Goal: Task Accomplishment & Management: Use online tool/utility

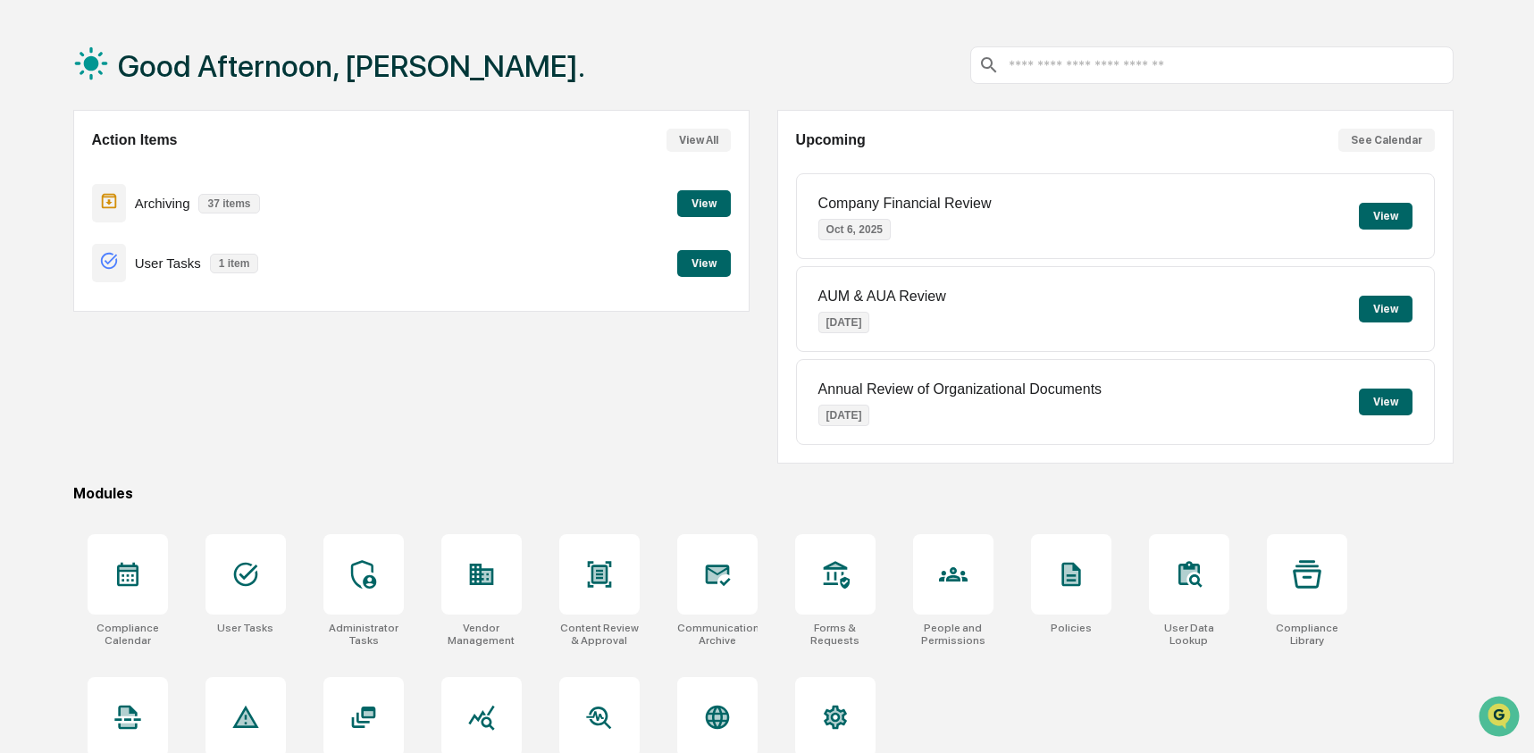
scroll to position [103, 0]
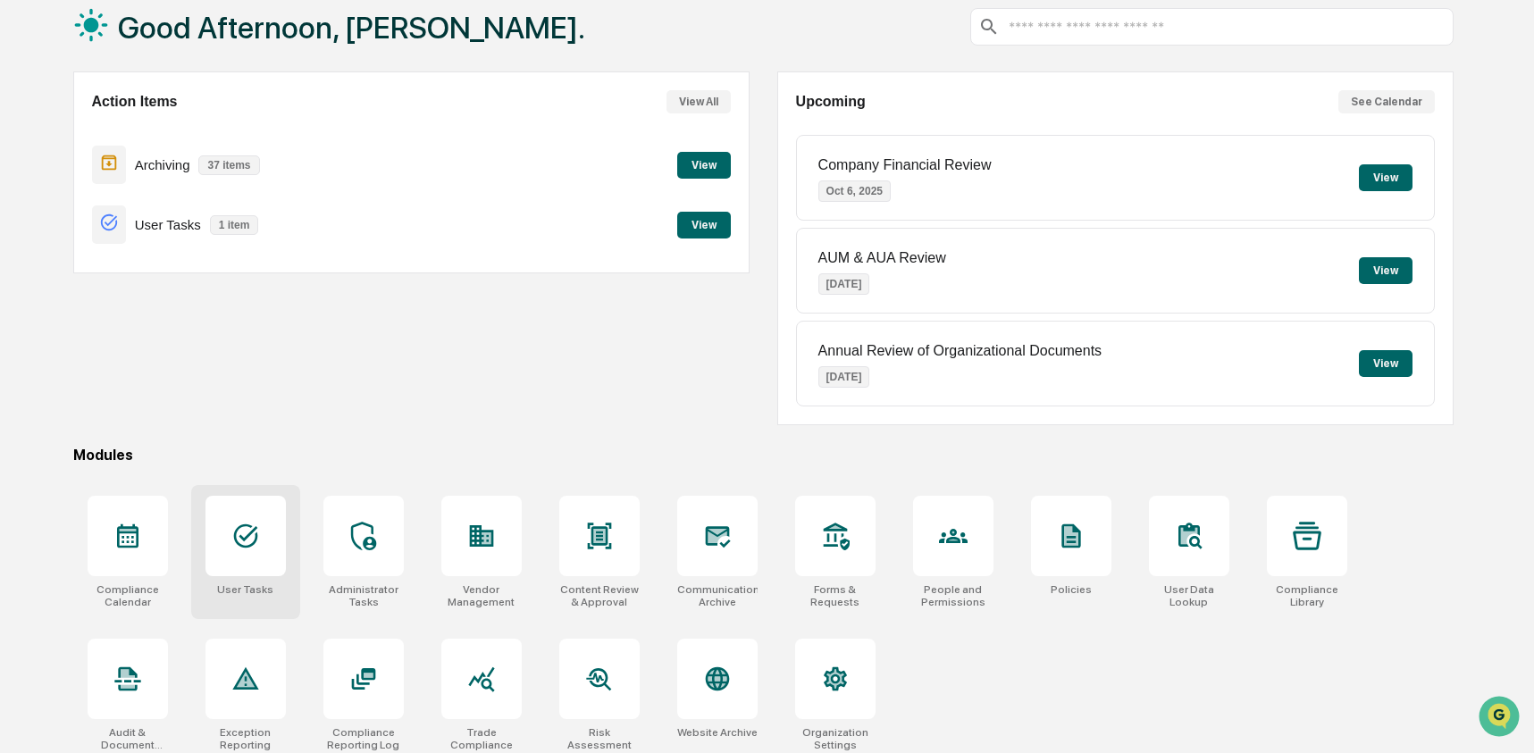
click at [240, 541] on icon at bounding box center [245, 536] width 29 height 29
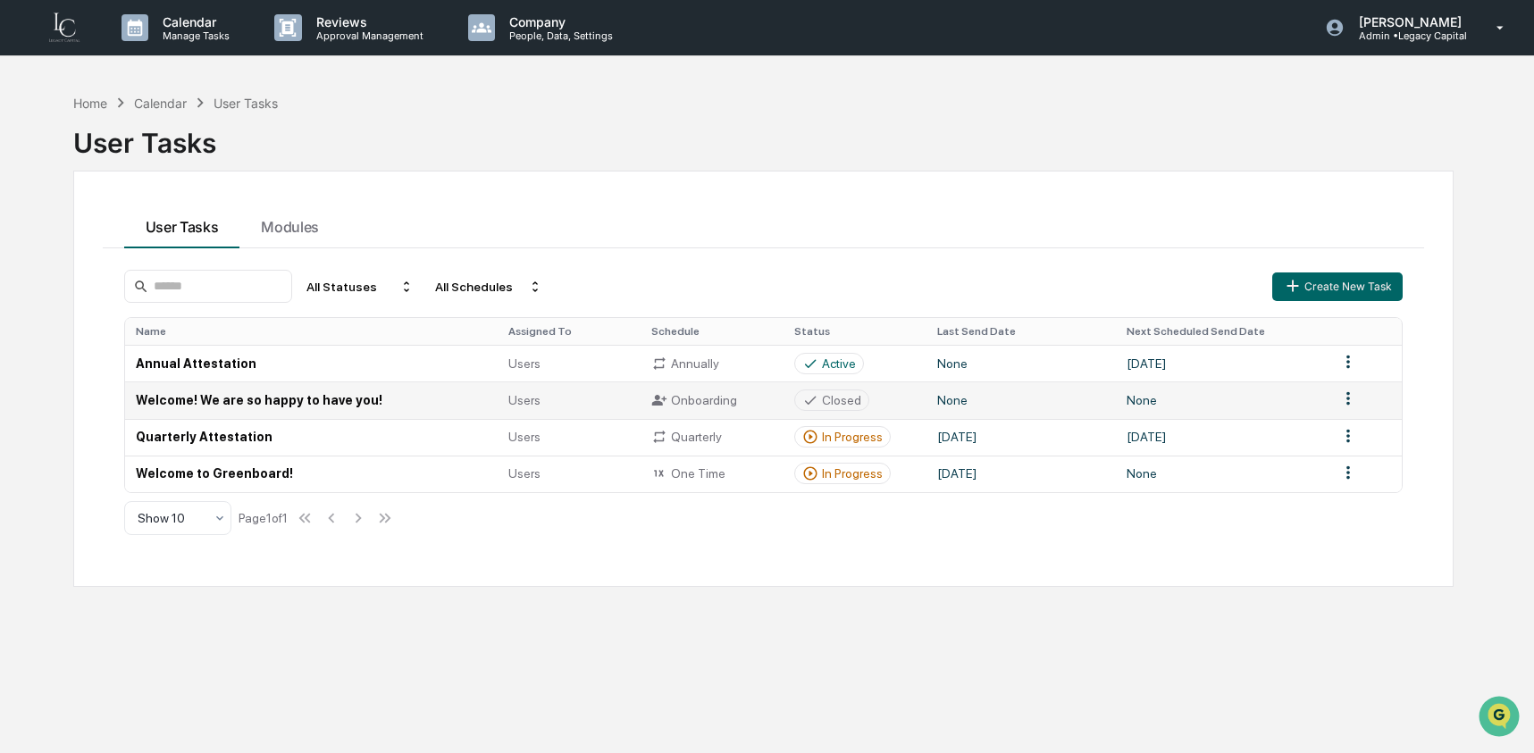
click at [268, 415] on td "Welcome! We are so happy to have you!" at bounding box center [311, 400] width 373 height 37
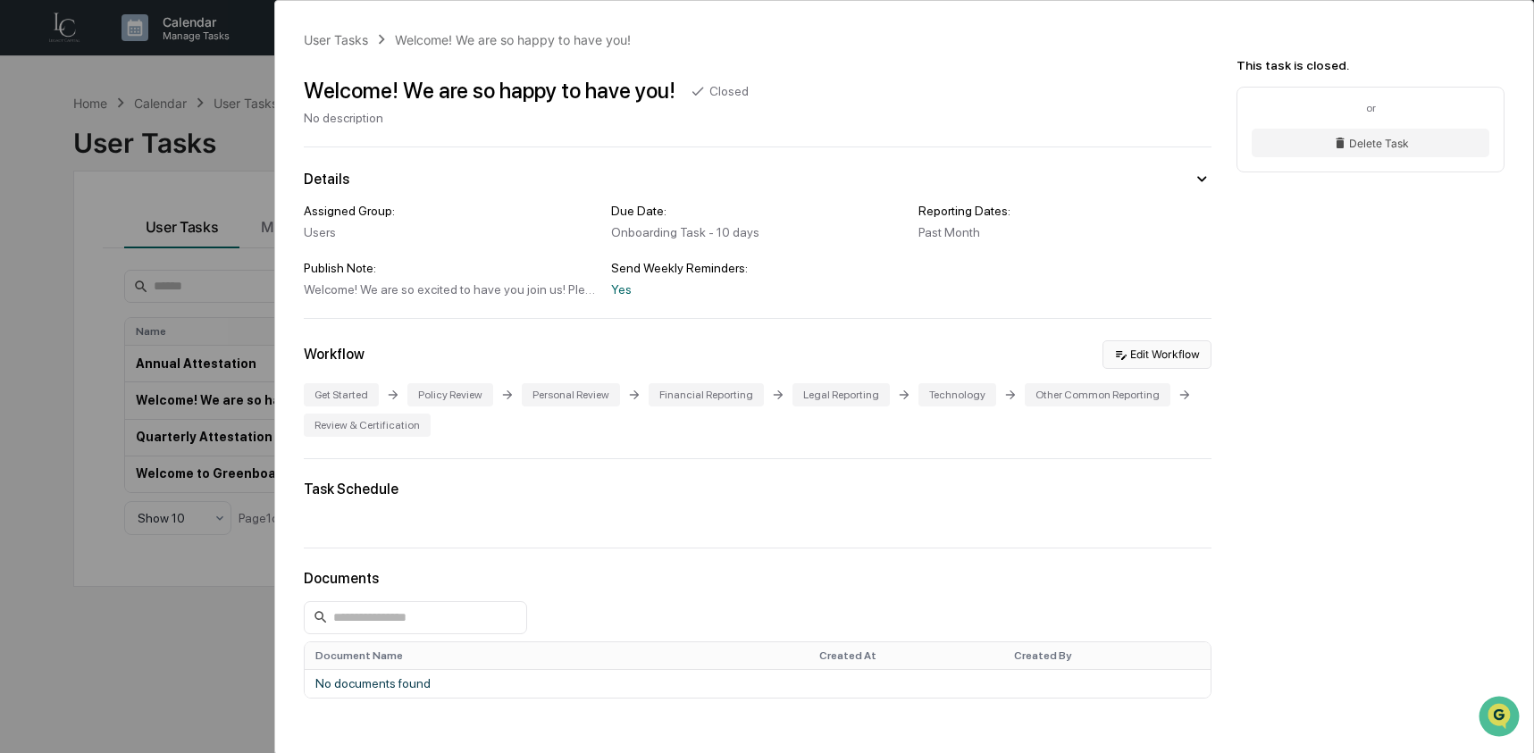
click at [1153, 357] on button "Edit Workflow" at bounding box center [1157, 354] width 109 height 29
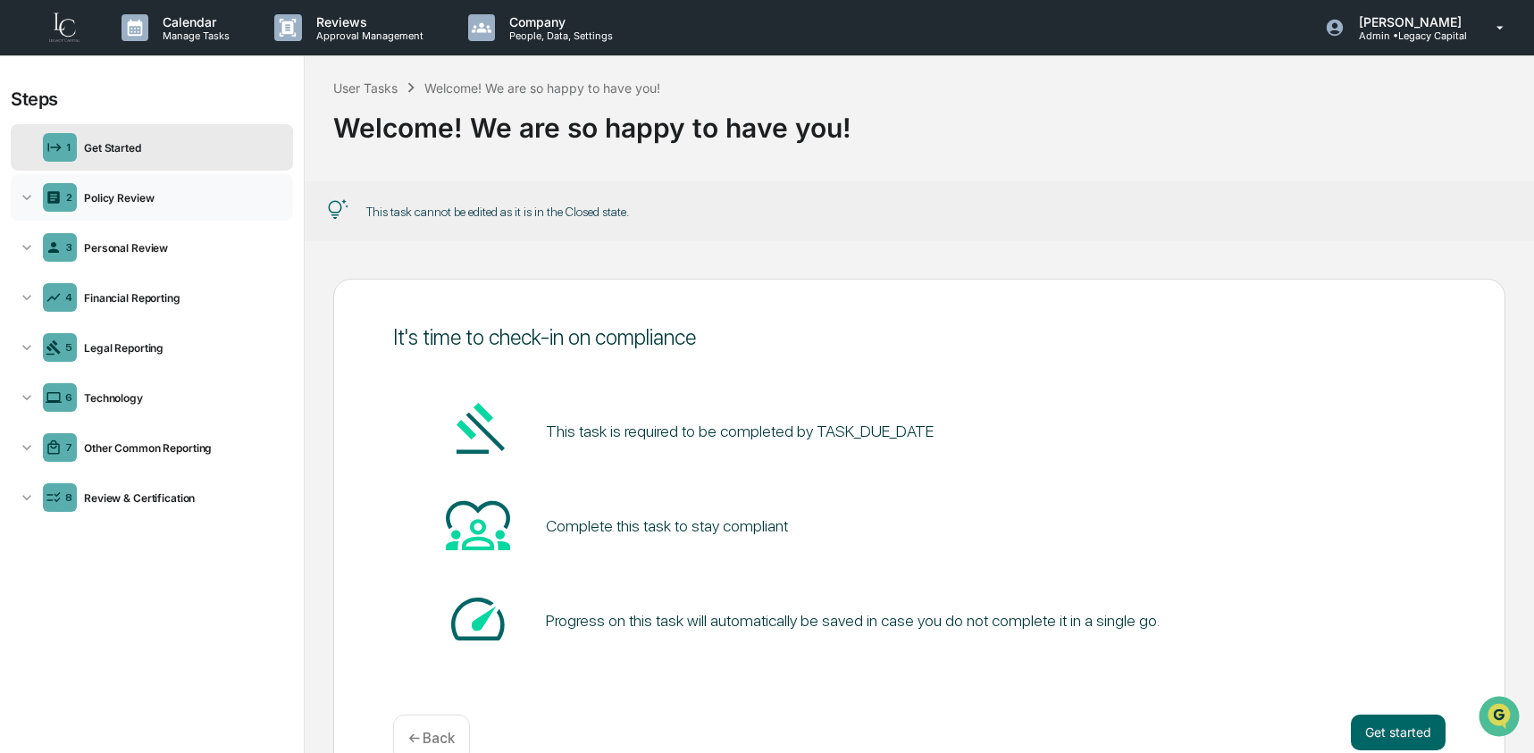
click at [173, 191] on div "Policy Review" at bounding box center [181, 197] width 209 height 13
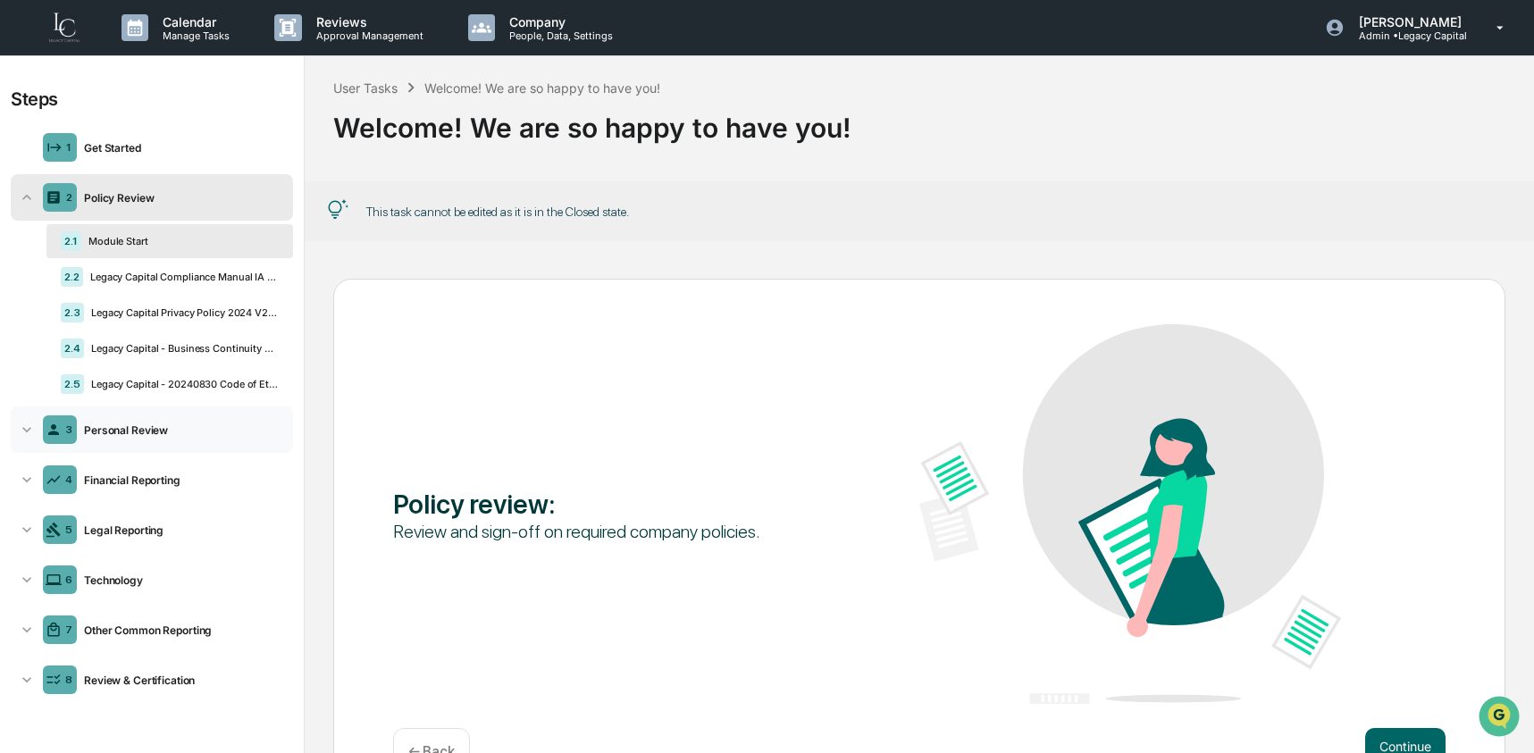
click at [147, 437] on div "Personal Review" at bounding box center [181, 430] width 209 height 13
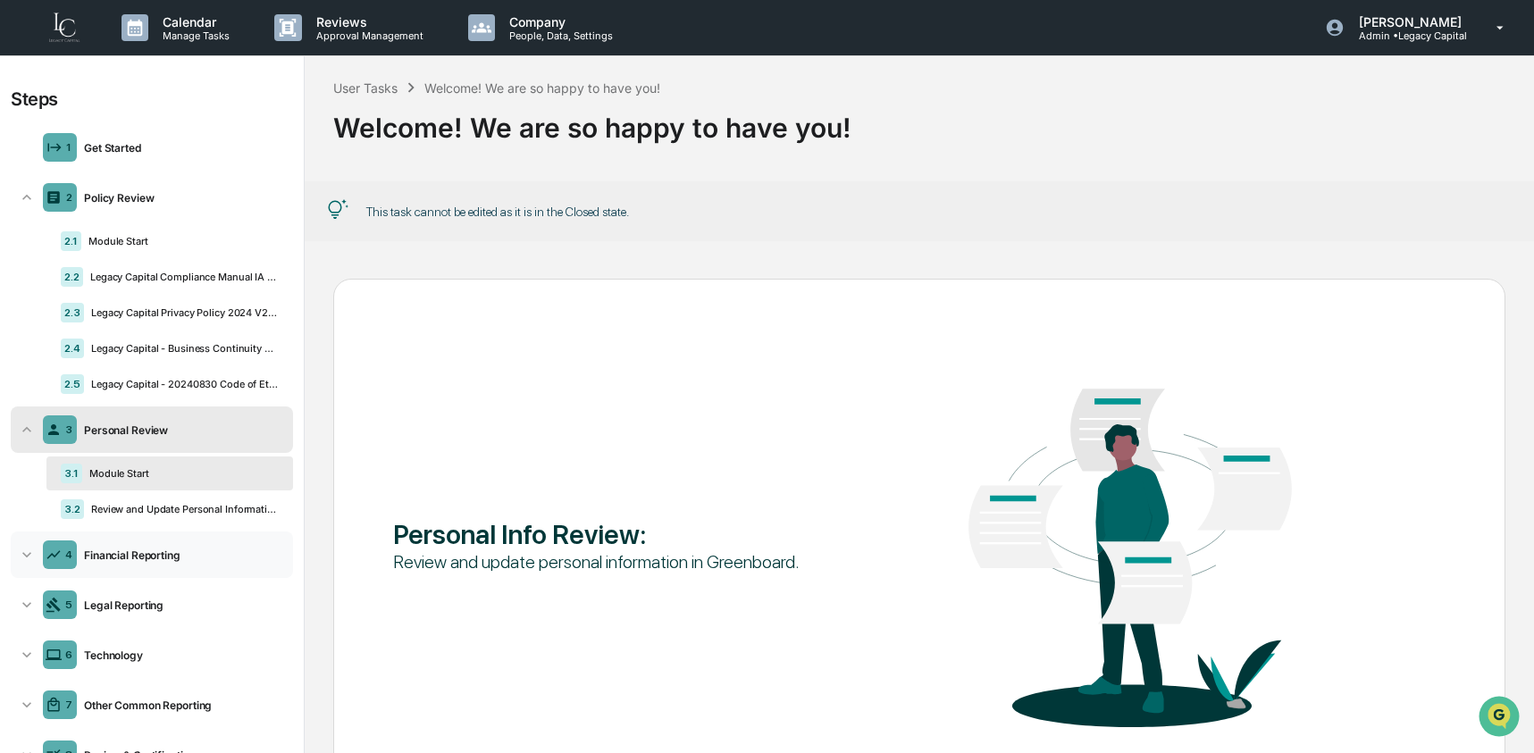
click at [129, 559] on div "Financial Reporting" at bounding box center [181, 555] width 209 height 13
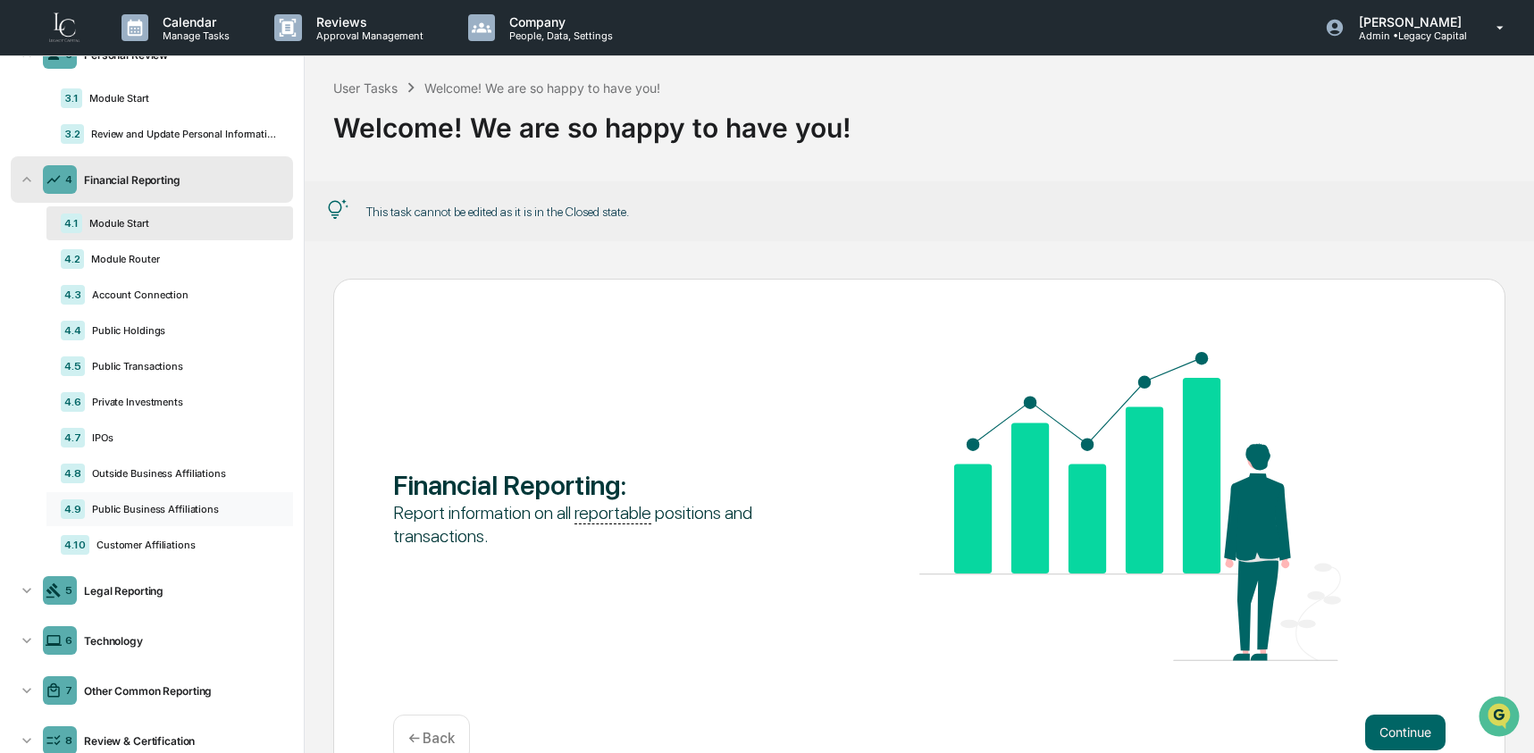
scroll to position [432, 0]
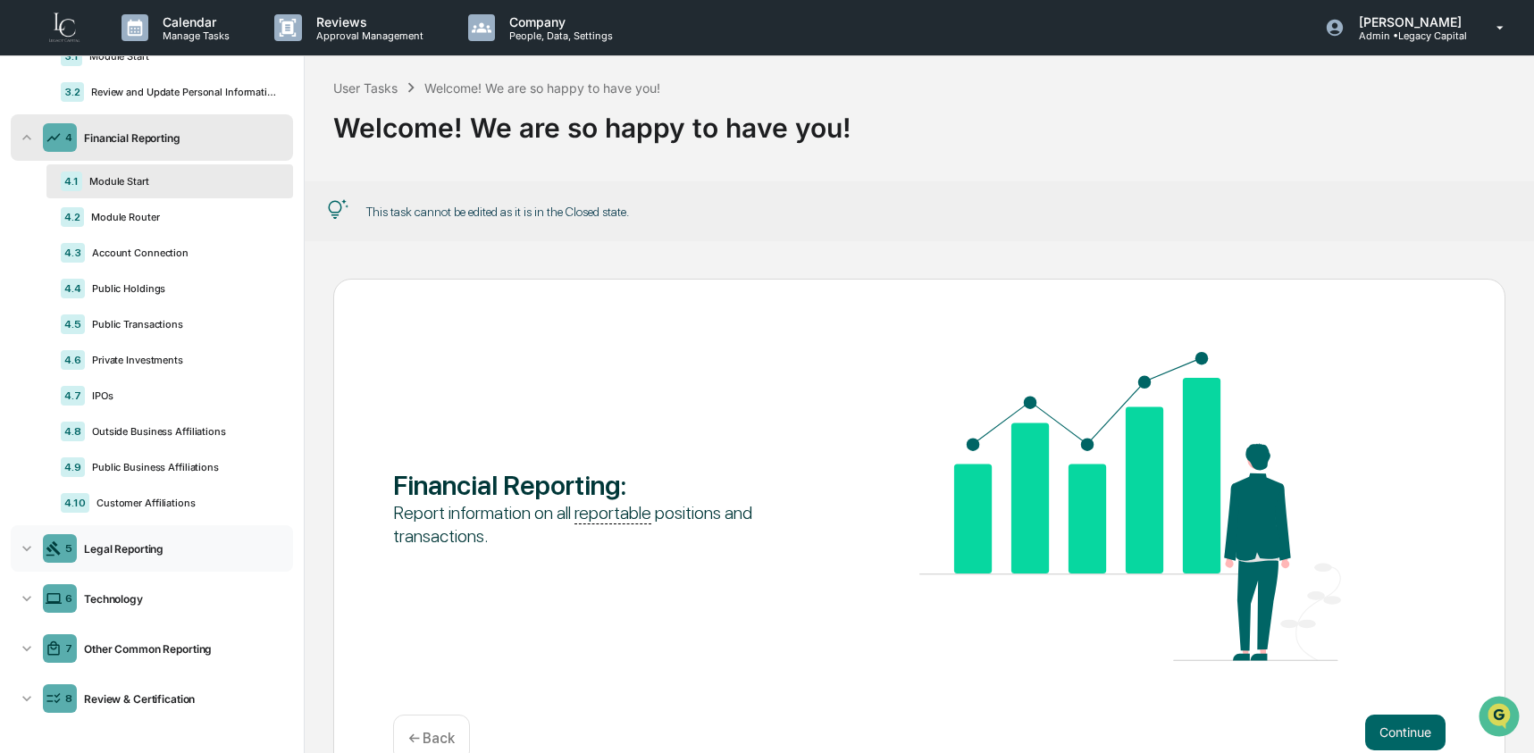
click at [125, 547] on div "Legal Reporting" at bounding box center [181, 548] width 209 height 13
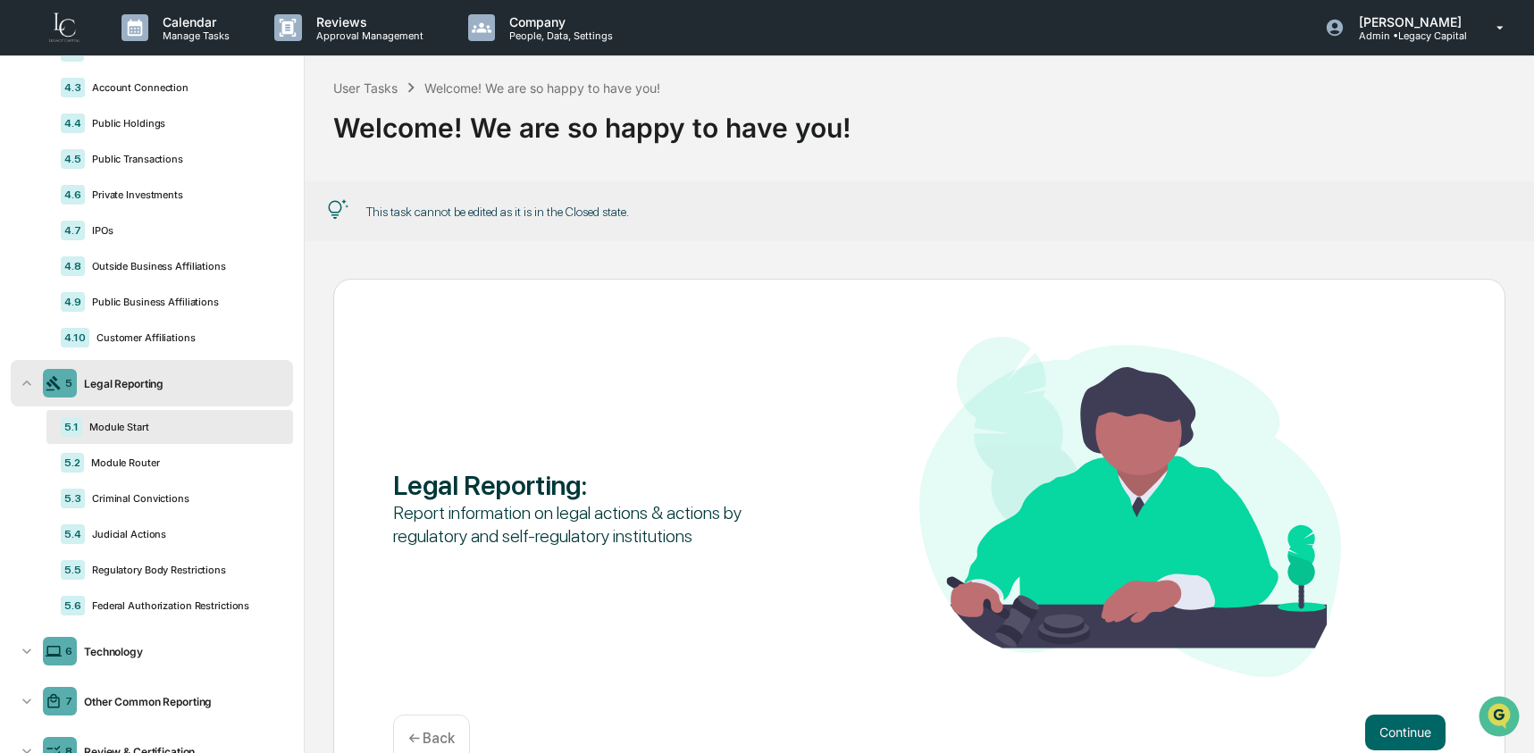
scroll to position [620, 0]
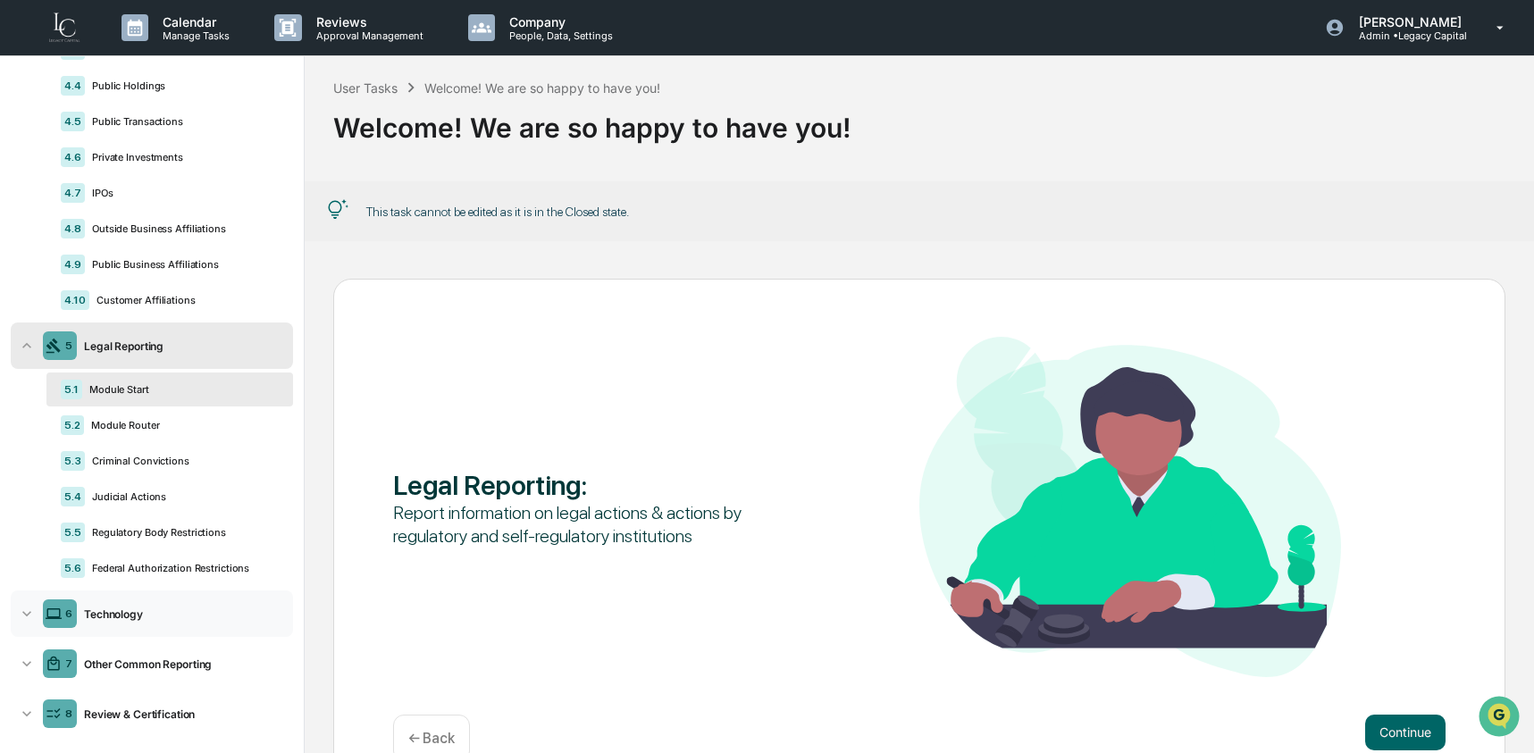
click at [110, 621] on div "Technology" at bounding box center [181, 614] width 209 height 13
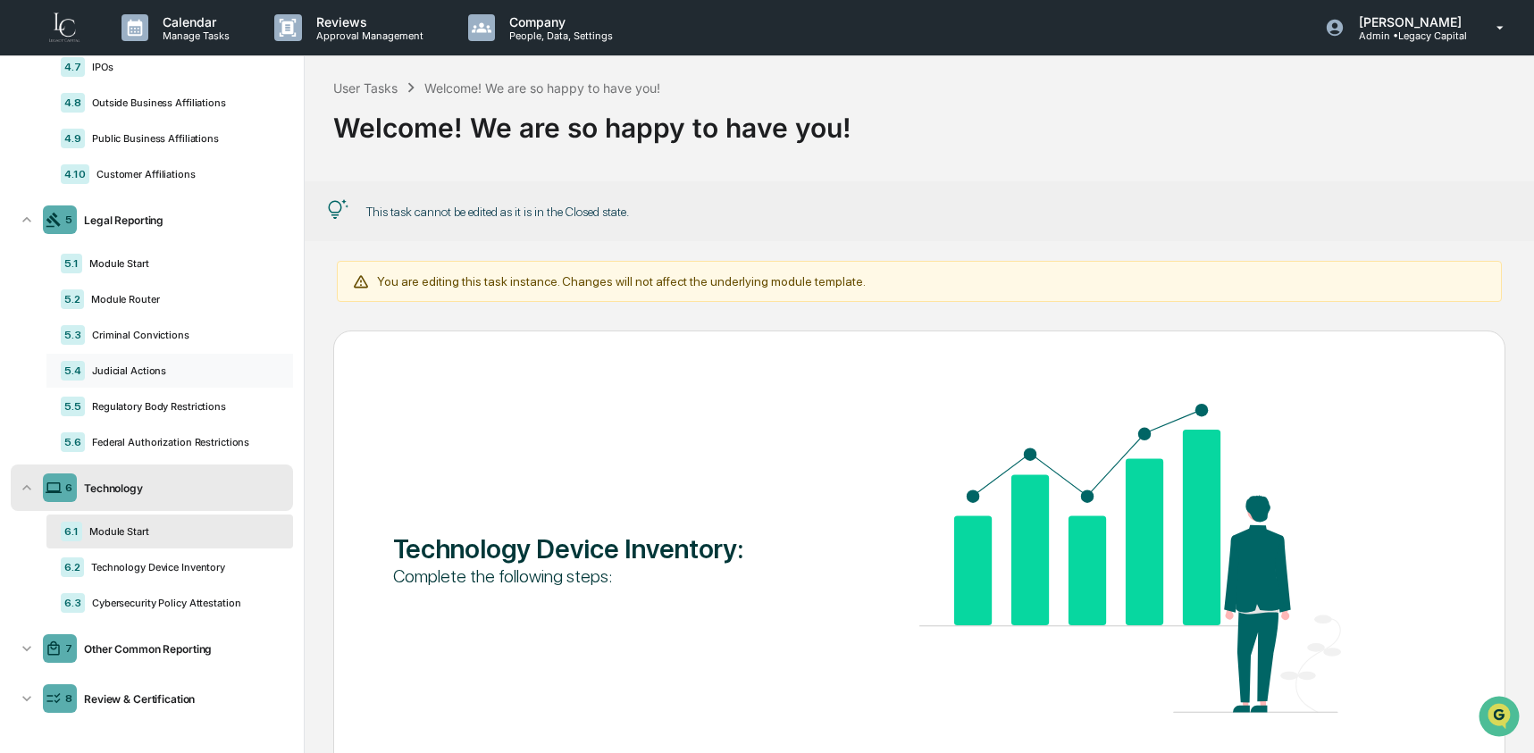
scroll to position [769, 0]
click at [137, 567] on div "Technology Device Inventory" at bounding box center [181, 567] width 195 height 13
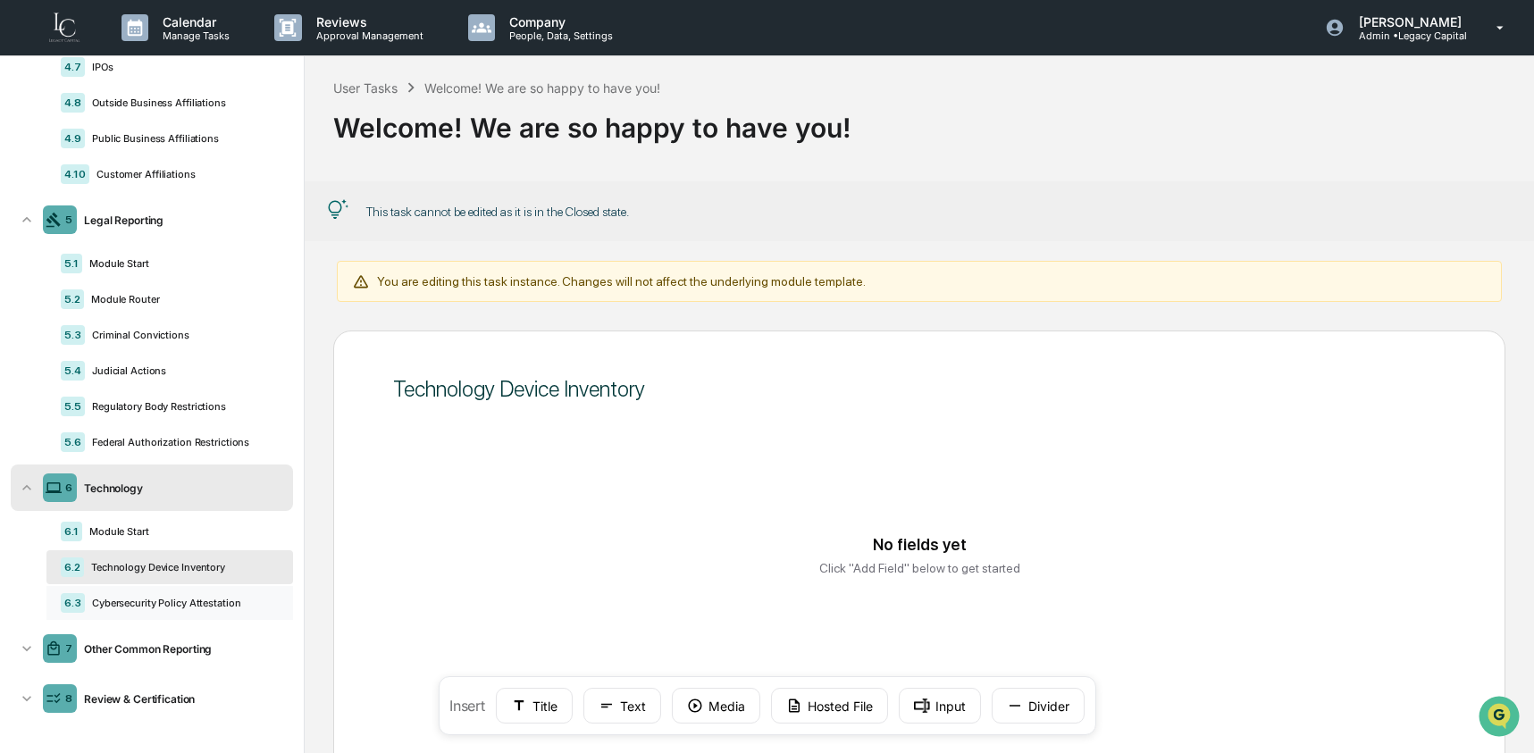
click at [125, 607] on div "Cybersecurity Policy Attestation" at bounding box center [182, 603] width 194 height 13
click at [117, 640] on div "7 Other Common Reporting" at bounding box center [152, 648] width 282 height 46
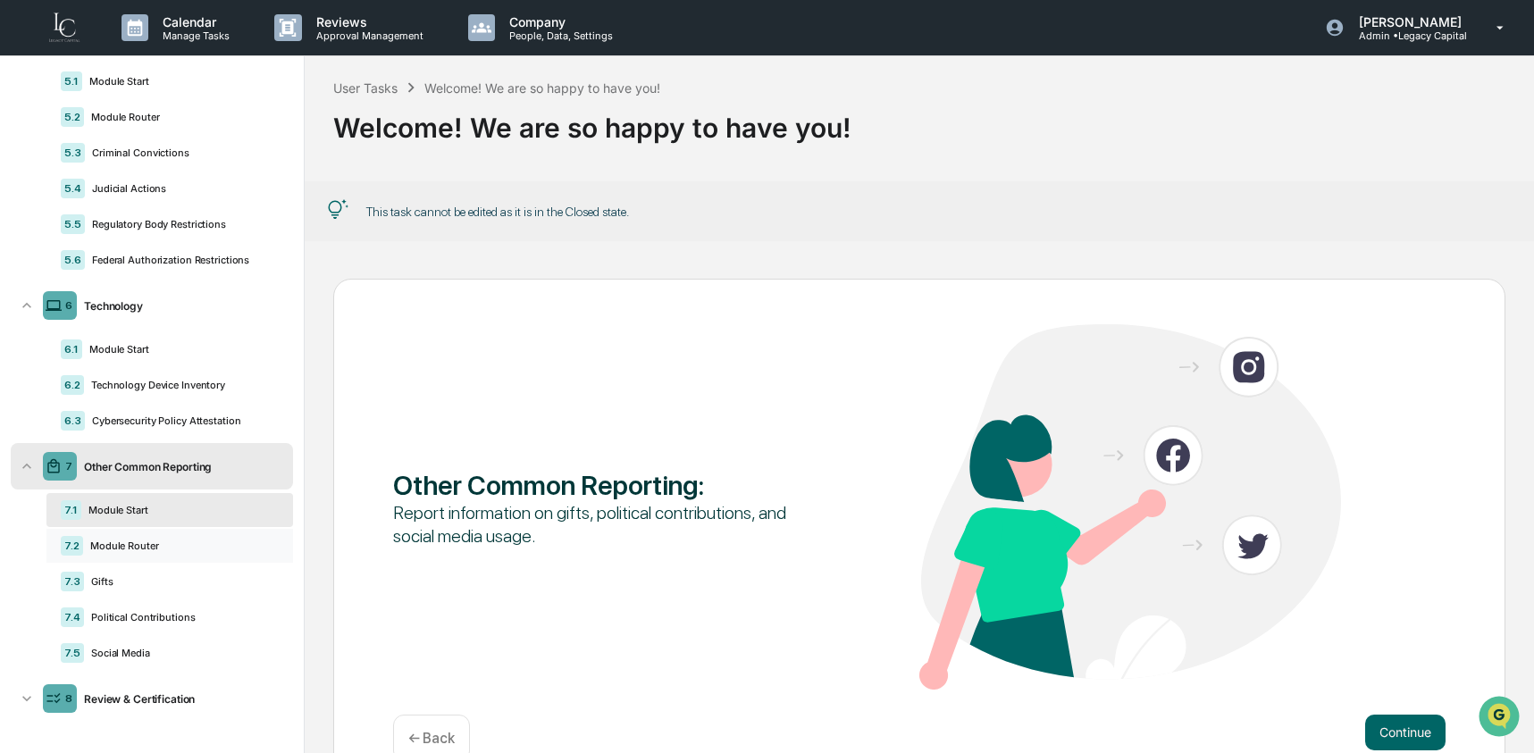
scroll to position [956, 0]
click at [146, 551] on div "7.2 Module Router" at bounding box center [169, 546] width 247 height 34
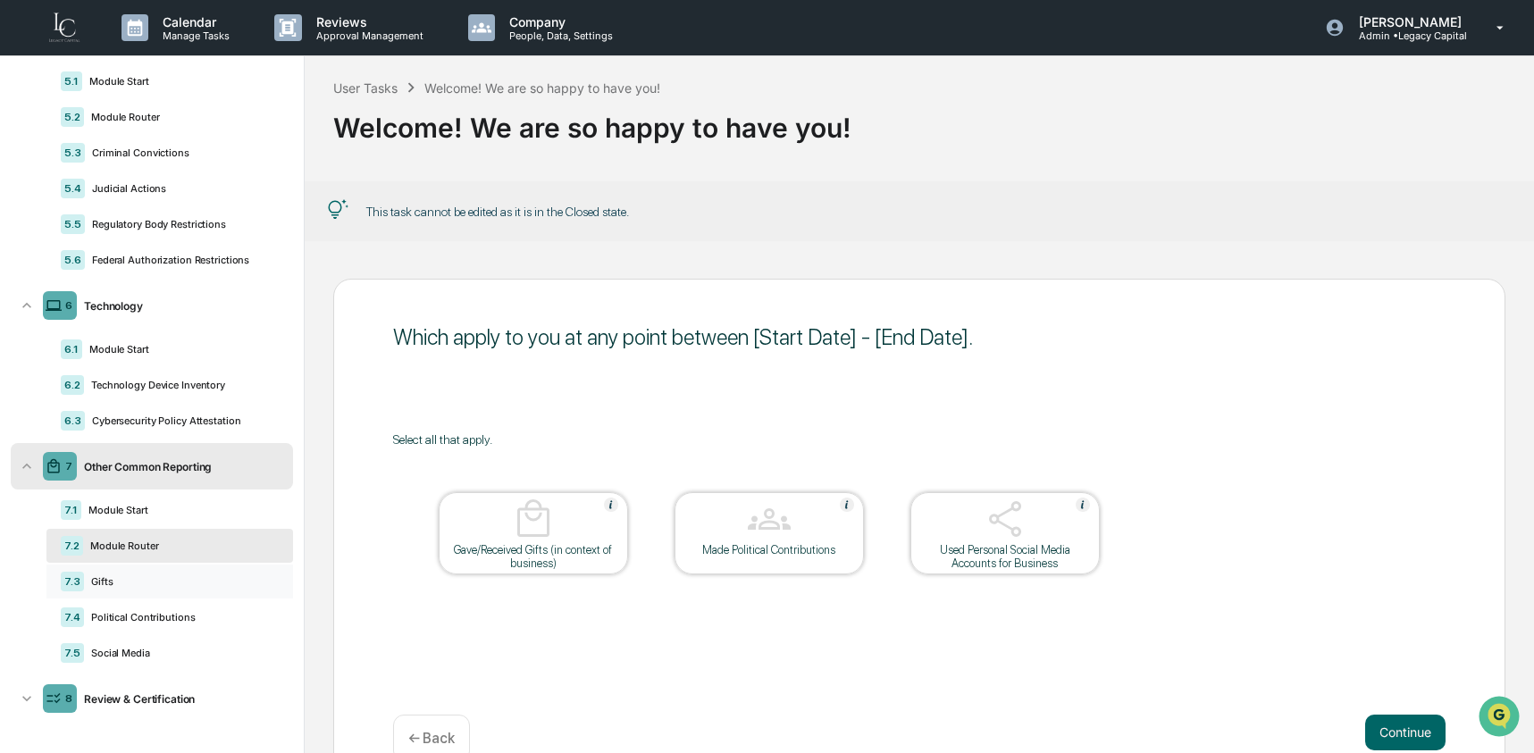
click at [140, 581] on div "Gifts" at bounding box center [181, 581] width 195 height 13
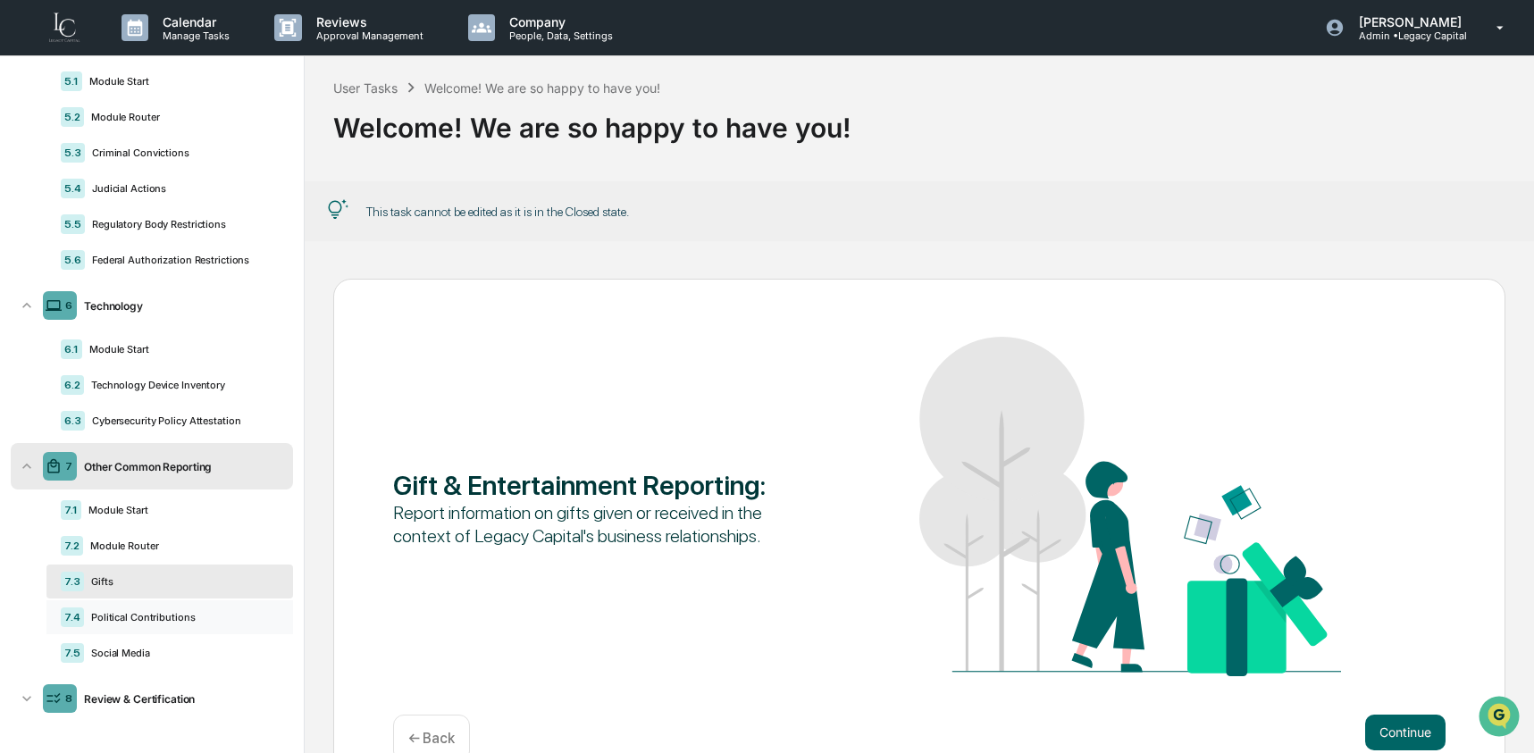
click at [138, 602] on div "7.4 Political Contributions" at bounding box center [169, 617] width 247 height 34
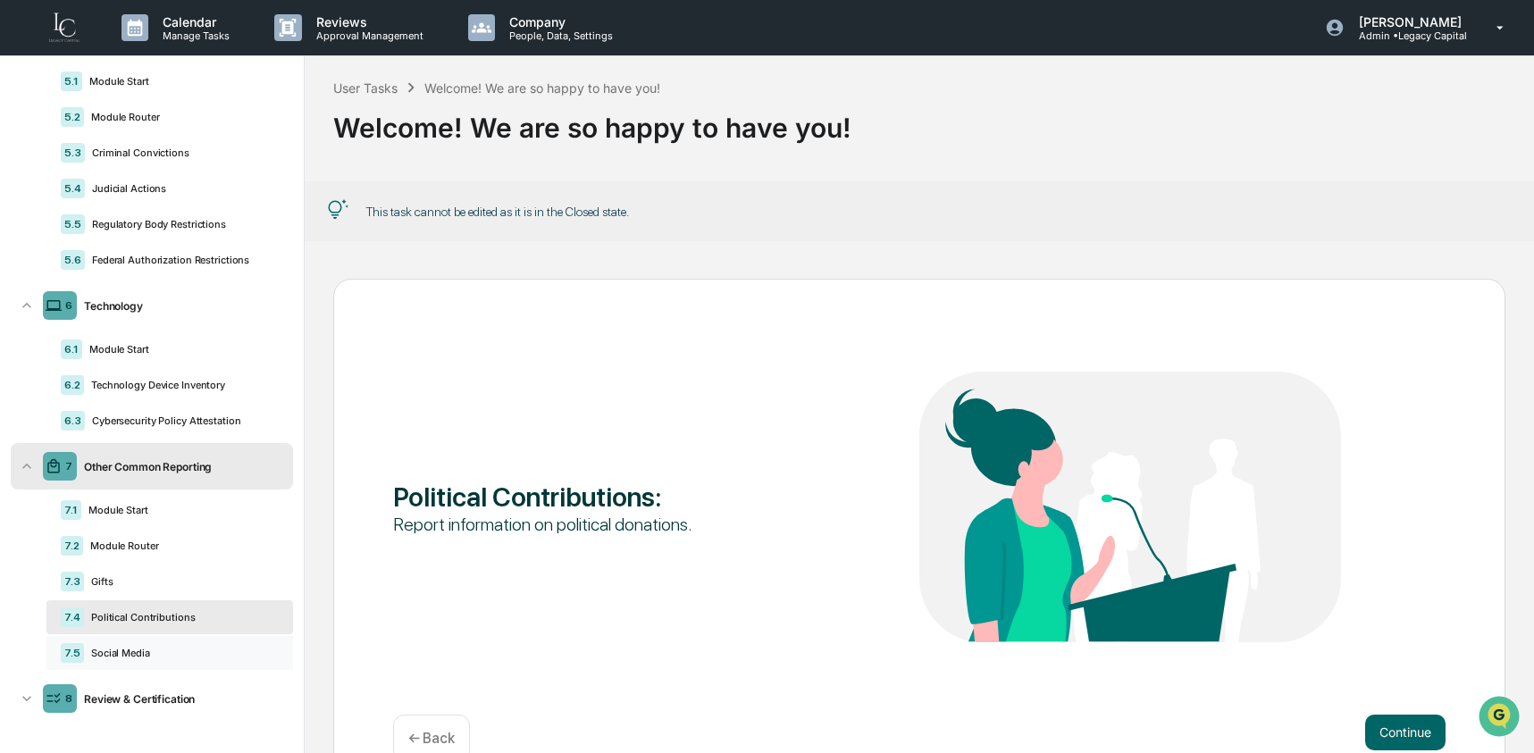
click at [125, 640] on div "7.5 Social Media" at bounding box center [169, 653] width 247 height 34
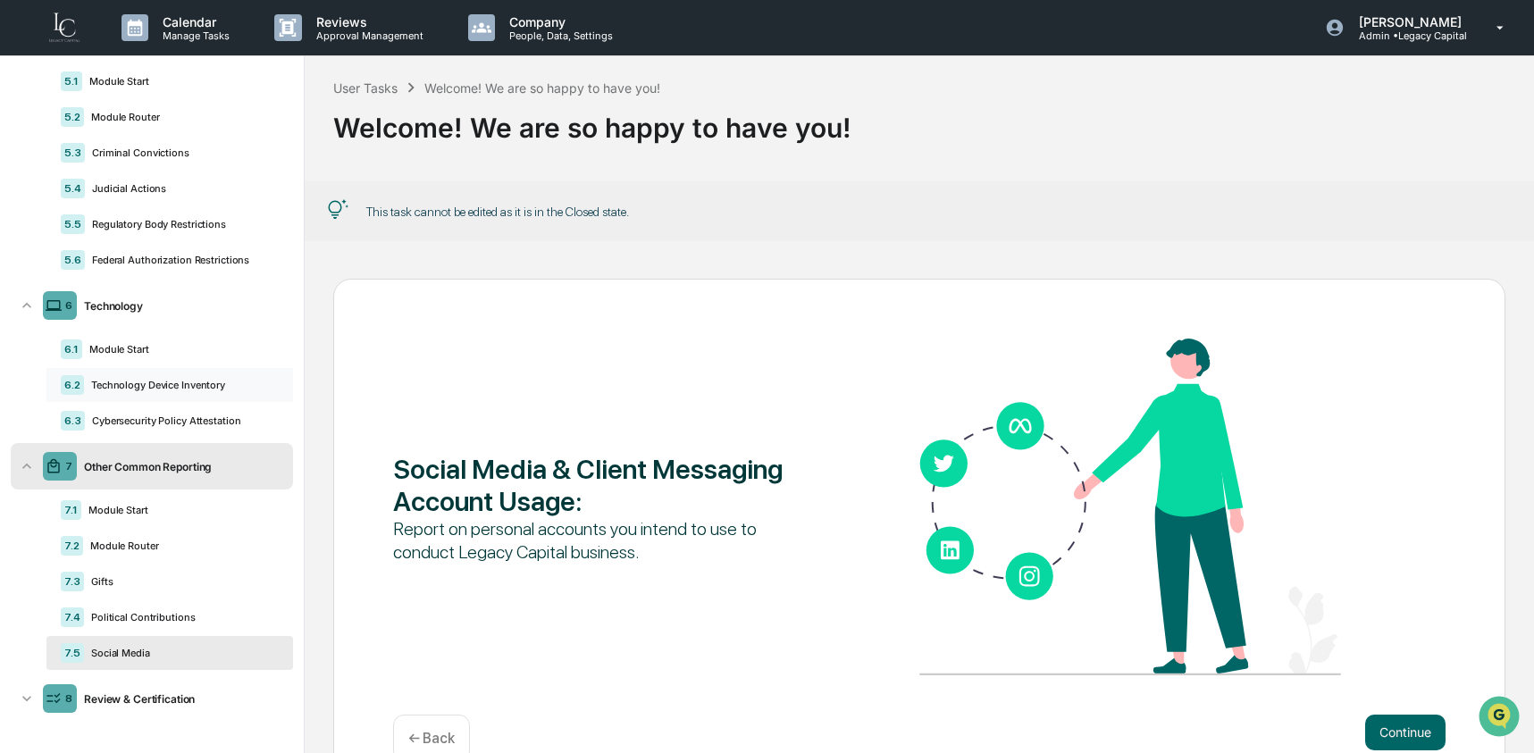
click at [128, 384] on div "Technology Device Inventory" at bounding box center [181, 385] width 195 height 13
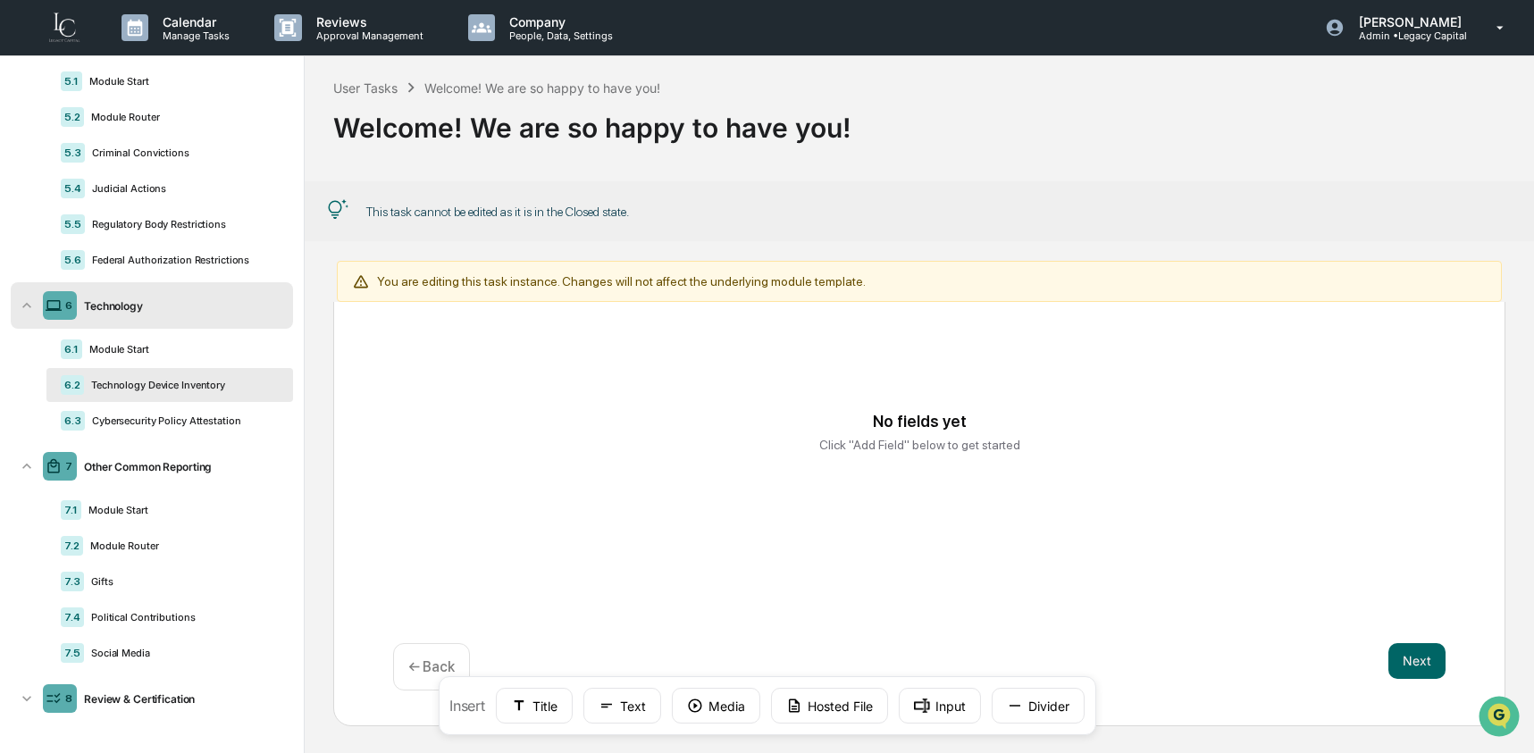
scroll to position [1, 0]
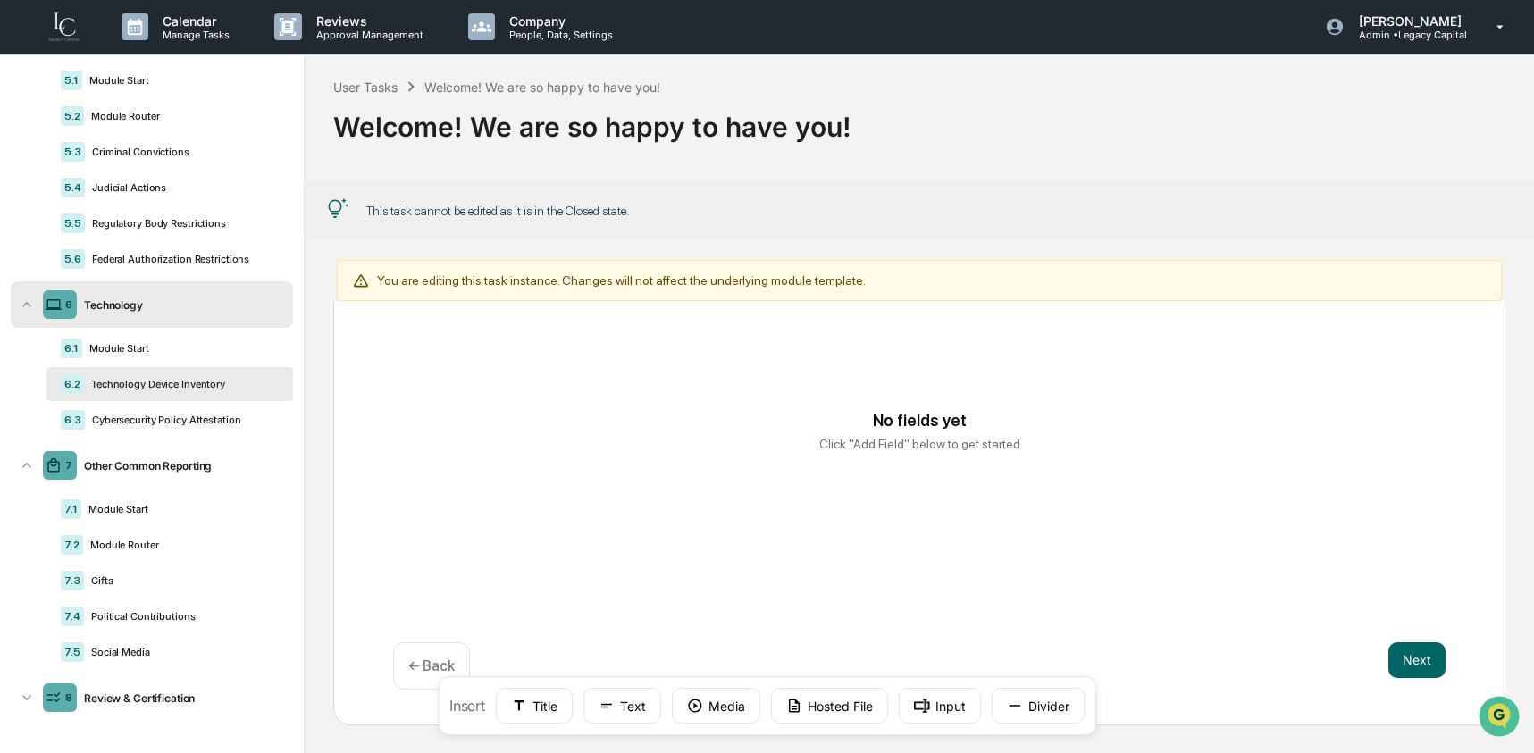
click at [1073, 398] on div "No fields yet Click "Add Field" below to get started" at bounding box center [920, 432] width 1011 height 134
click at [1151, 348] on div "No fields yet Click "Add Field" below to get started" at bounding box center [919, 454] width 1053 height 222
